Goal: Task Accomplishment & Management: Use online tool/utility

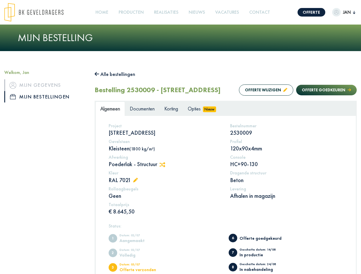
click at [39, 12] on img at bounding box center [33, 12] width 59 height 19
click at [306, 12] on link "Offerte" at bounding box center [312, 12] width 28 height 9
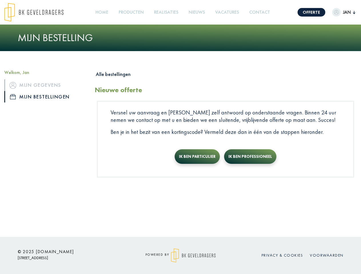
click at [338, 12] on img "button" at bounding box center [336, 12] width 9 height 9
click at [132, 12] on link "Producten +" at bounding box center [131, 12] width 30 height 13
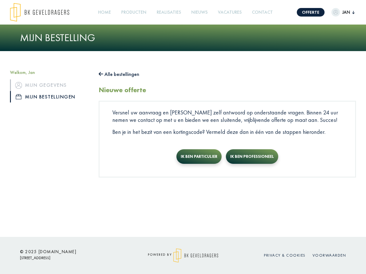
click at [118, 74] on button "Alle bestellingen" at bounding box center [119, 74] width 41 height 9
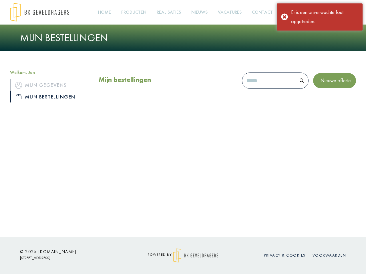
click at [260, 102] on div "Mijn bestellingen Nieuwe offerte" at bounding box center [227, 90] width 266 height 40
click at [321, 102] on div "Mijn bestellingen Nieuwe offerte" at bounding box center [227, 90] width 266 height 40
click at [164, 176] on div "Offerte [PERSON_NAME], [PERSON_NAME] gegevens Mijn bestellingen Afmelden Home P…" at bounding box center [183, 118] width 366 height 237
click at [137, 192] on div "Offerte [PERSON_NAME], [PERSON_NAME] gegevens Mijn bestellingen Afmelden Home P…" at bounding box center [183, 118] width 366 height 237
